Goal: Task Accomplishment & Management: Manage account settings

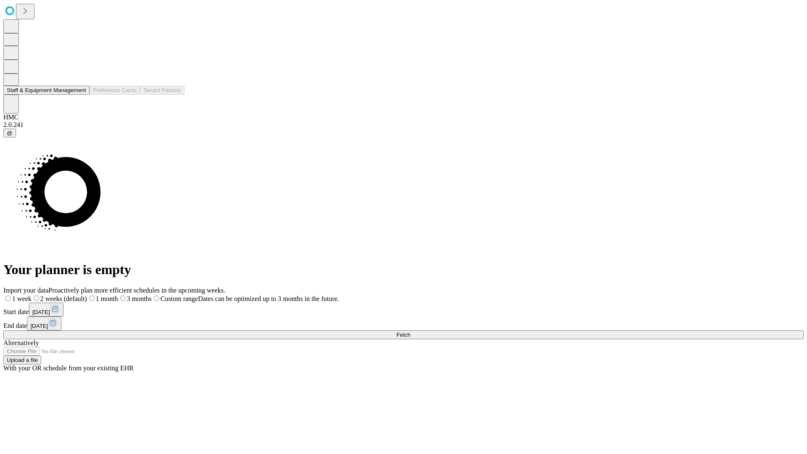
click at [80, 95] on button "Staff & Equipment Management" at bounding box center [46, 90] width 86 height 9
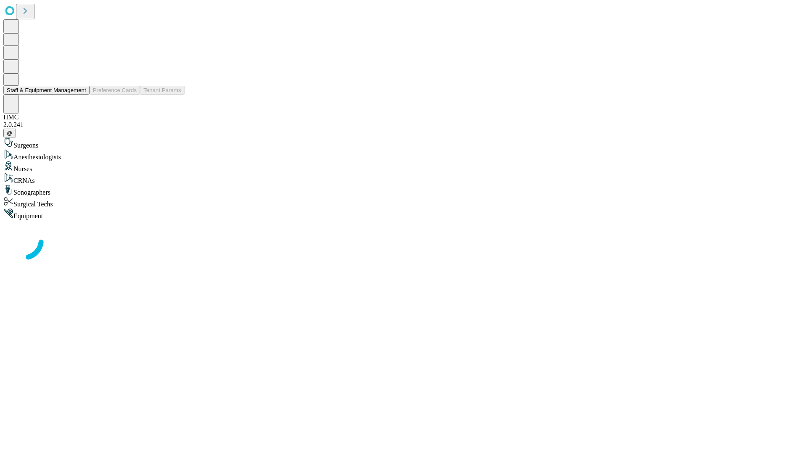
click at [80, 95] on button "Staff & Equipment Management" at bounding box center [46, 90] width 86 height 9
